Goal: Task Accomplishment & Management: Manage account settings

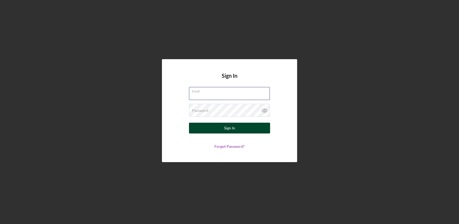
type input "[EMAIL_ADDRESS][DOMAIN_NAME]"
click at [243, 123] on button "Sign In" at bounding box center [229, 128] width 81 height 11
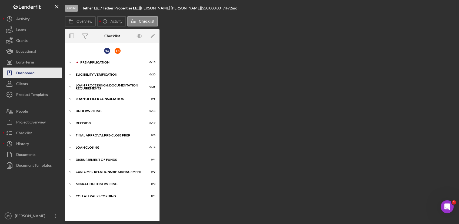
click at [32, 77] on div "Dashboard" at bounding box center [25, 74] width 18 height 12
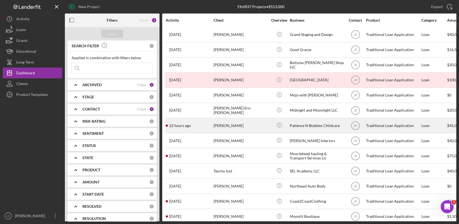
click at [216, 131] on div "[PERSON_NAME]" at bounding box center [241, 126] width 54 height 14
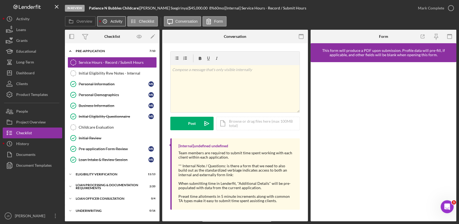
click at [107, 23] on icon "Icon/History" at bounding box center [105, 21] width 11 height 11
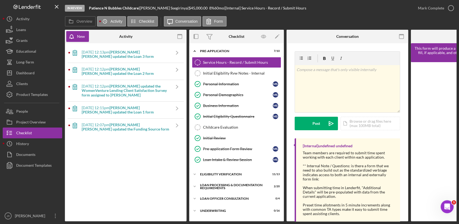
click at [152, 125] on b "[PERSON_NAME] [PERSON_NAME] updated the Funding Source form" at bounding box center [126, 127] width 88 height 9
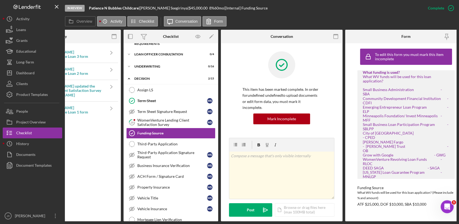
scroll to position [0, 66]
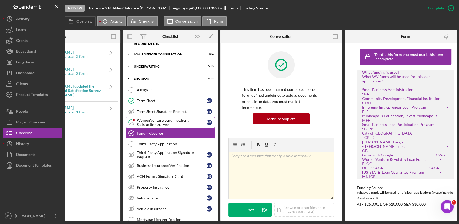
click at [173, 120] on div "WomenVenture Lending Client Satisfaction Survey" at bounding box center [172, 122] width 70 height 9
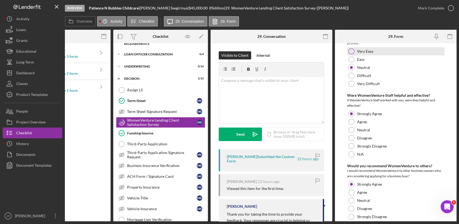
scroll to position [35, 0]
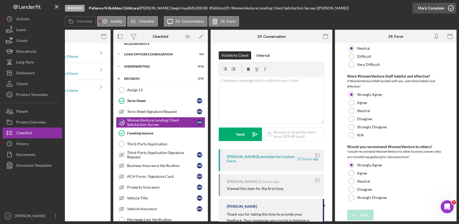
click at [413, 10] on div "Mark Complete" at bounding box center [431, 8] width 26 height 11
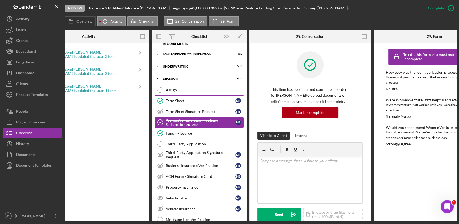
scroll to position [0, 29]
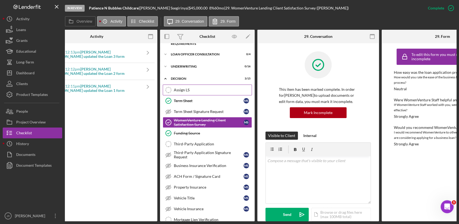
click at [174, 90] on div "Assign LS" at bounding box center [213, 90] width 78 height 4
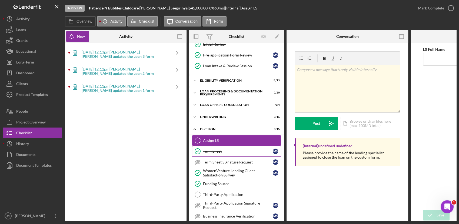
scroll to position [94, 0]
click at [217, 90] on div "Loan Processing & Documentation Requirements" at bounding box center [238, 93] width 77 height 6
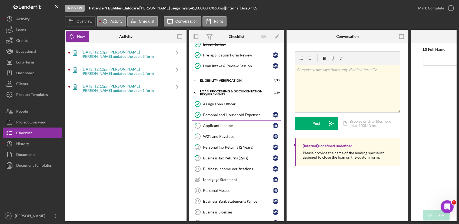
click at [213, 122] on link "13 Applicant Income M S" at bounding box center [236, 125] width 89 height 11
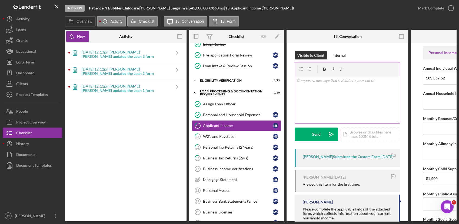
drag, startPoint x: 318, startPoint y: 81, endPoint x: 328, endPoint y: 102, distance: 23.5
click at [328, 102] on div "v Color teal Color pink Remove color Add row above Add row below Add column bef…" at bounding box center [347, 99] width 105 height 47
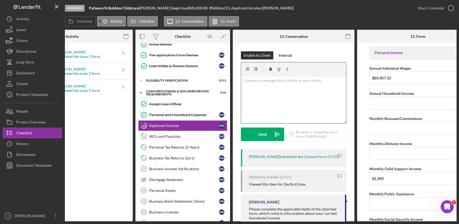
scroll to position [0, 76]
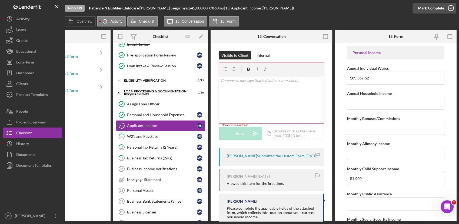
click at [413, 8] on div "Mark Complete" at bounding box center [431, 8] width 26 height 11
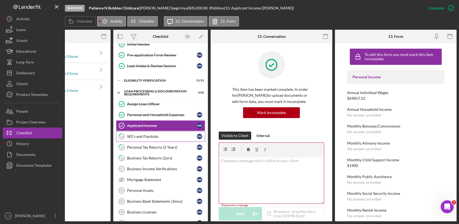
click at [160, 135] on div "W2's and Paystubs" at bounding box center [162, 136] width 70 height 4
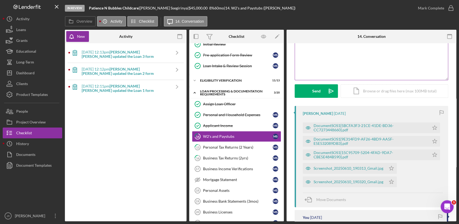
scroll to position [44, 0]
click at [413, 129] on polygon "button" at bounding box center [435, 127] width 5 height 4
click at [413, 142] on icon "Icon/Star" at bounding box center [435, 141] width 11 height 11
click at [413, 155] on polygon "button" at bounding box center [435, 154] width 5 height 4
drag, startPoint x: 392, startPoint y: 169, endPoint x: 390, endPoint y: 180, distance: 10.4
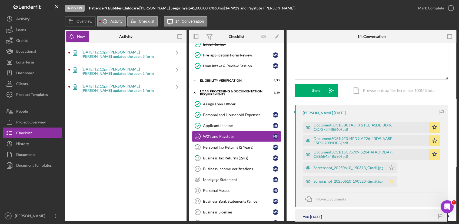
click at [390, 180] on div "DocumentSOS1{5BCFA3F3-21CE-41DE-BD36-CC7273448660}.pdf Icon/Star DocumentSOS1{9…" at bounding box center [373, 153] width 140 height 68
click at [390, 180] on icon "Icon/Star" at bounding box center [391, 181] width 11 height 11
click at [392, 165] on icon "Icon/Star" at bounding box center [391, 168] width 11 height 11
click at [413, 11] on div "Mark Complete" at bounding box center [431, 8] width 26 height 11
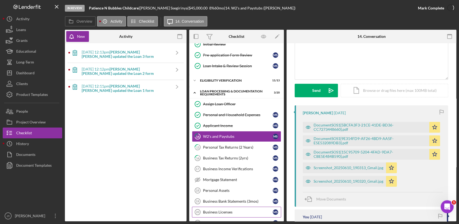
scroll to position [118, 0]
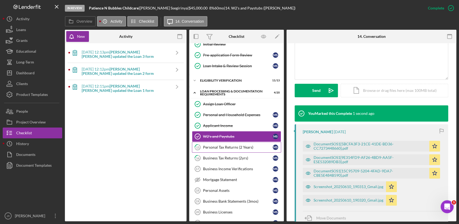
click at [239, 145] on div "Personal Tax Returns (2 Years)" at bounding box center [238, 147] width 70 height 4
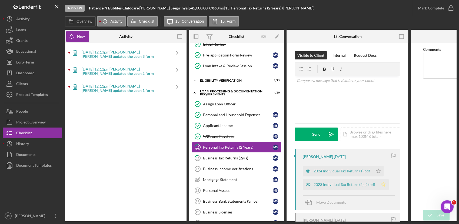
drag, startPoint x: 379, startPoint y: 171, endPoint x: 383, endPoint y: 186, distance: 15.3
click at [383, 186] on div "2024 Individual Tax Return (1).pdf Icon/Star 2023 Individual Tax Return (2) (2)…" at bounding box center [349, 176] width 92 height 27
click at [381, 173] on polygon "button" at bounding box center [378, 171] width 5 height 4
click at [378, 173] on icon "Icon/Star" at bounding box center [378, 171] width 11 height 11
click at [413, 13] on div "Mark Complete" at bounding box center [431, 8] width 26 height 11
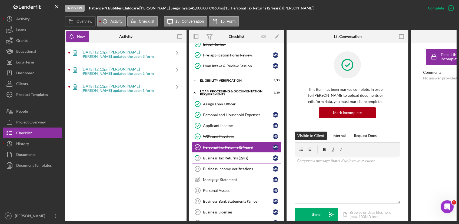
click at [232, 159] on div "Business Tax Returns (2yrs)" at bounding box center [238, 158] width 70 height 4
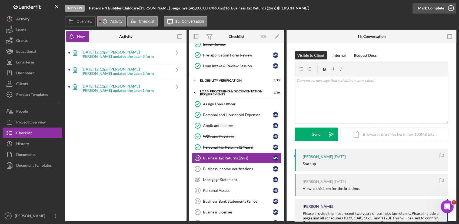
click at [413, 9] on div "Mark Complete" at bounding box center [431, 8] width 26 height 11
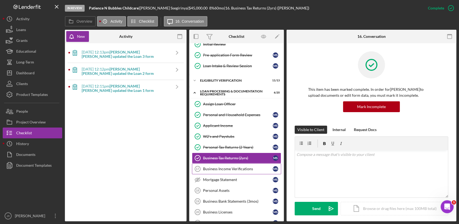
click at [240, 169] on div "Business Income Verifications" at bounding box center [238, 169] width 70 height 4
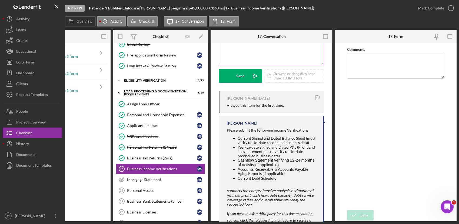
scroll to position [61, 0]
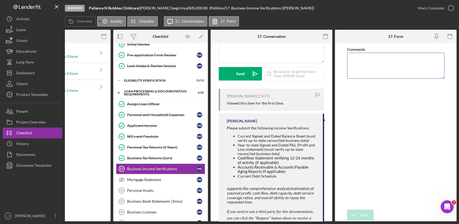
click at [350, 71] on textarea "Comments" at bounding box center [395, 66] width 97 height 26
type textarea "N/A - Start up"
click at [355, 202] on icon "submit" at bounding box center [354, 216] width 14 height 14
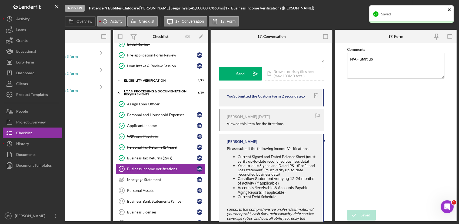
click at [413, 10] on icon "close" at bounding box center [450, 10] width 4 height 4
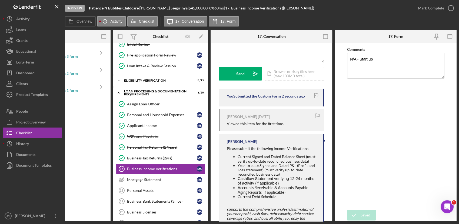
click at [413, 10] on div "Saved" at bounding box center [412, 16] width 87 height 24
drag, startPoint x: 451, startPoint y: 10, endPoint x: 422, endPoint y: 9, distance: 28.2
click at [413, 9] on div "In Review Patience N Bubbles Childcare | [PERSON_NAME] | $45,000.00 8 % 60 mo |…" at bounding box center [261, 111] width 392 height 222
click at [413, 9] on div "Mark Complete" at bounding box center [431, 8] width 26 height 11
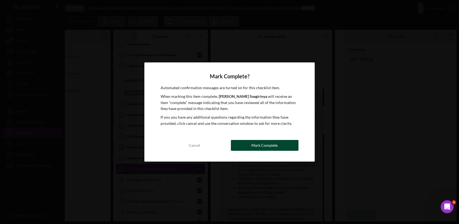
click at [271, 146] on div "Mark Complete" at bounding box center [265, 145] width 26 height 11
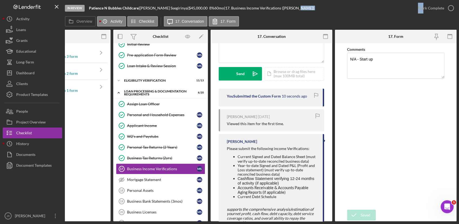
scroll to position [141, 0]
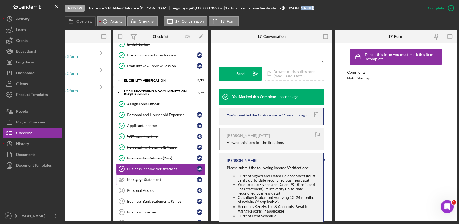
click at [155, 176] on link "Mortgage Statement Mortgage Statement M S" at bounding box center [160, 180] width 89 height 11
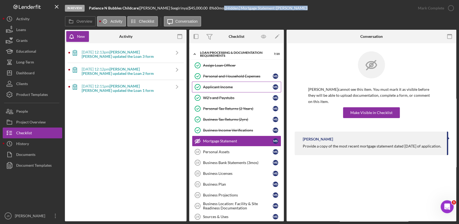
scroll to position [135, 0]
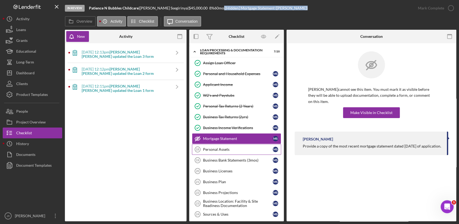
click at [235, 152] on link "Personal Assets 18 Personal Assets M S" at bounding box center [236, 149] width 89 height 11
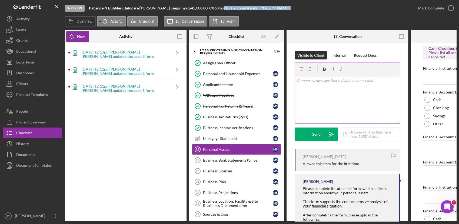
scroll to position [0, 76]
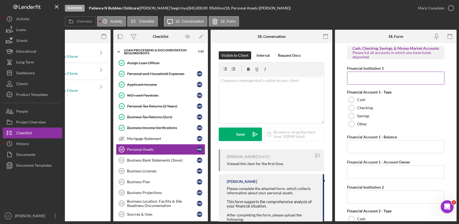
click at [375, 80] on input "Financial Institution 1" at bounding box center [395, 78] width 97 height 13
click at [149, 158] on div "Business Bank Statements (3mos)" at bounding box center [162, 160] width 70 height 4
